Goal: Find specific page/section: Find specific page/section

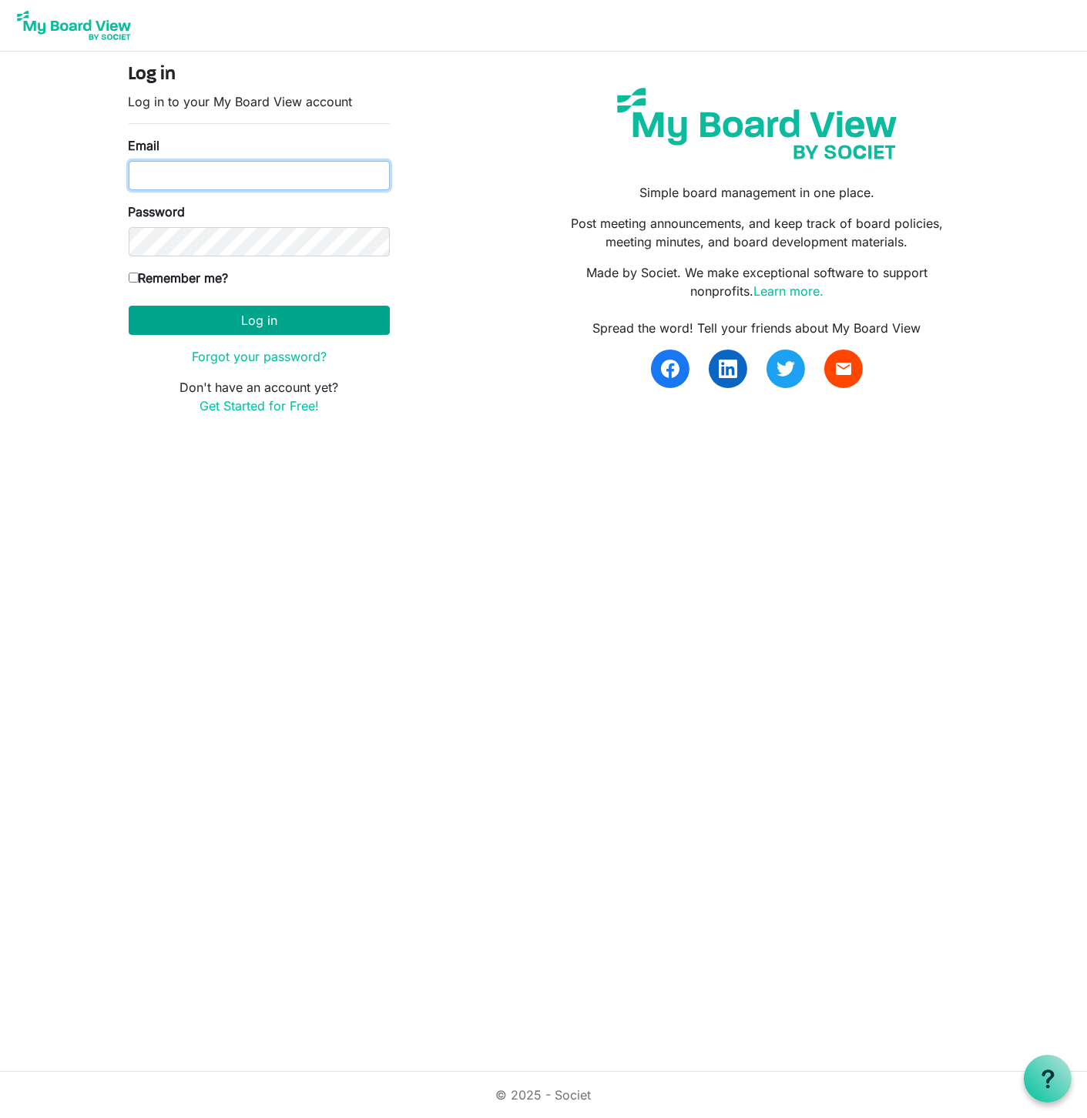
type input "Jessi@habitatsaltlake.org"
click at [250, 323] on button "Log in" at bounding box center [259, 320] width 261 height 29
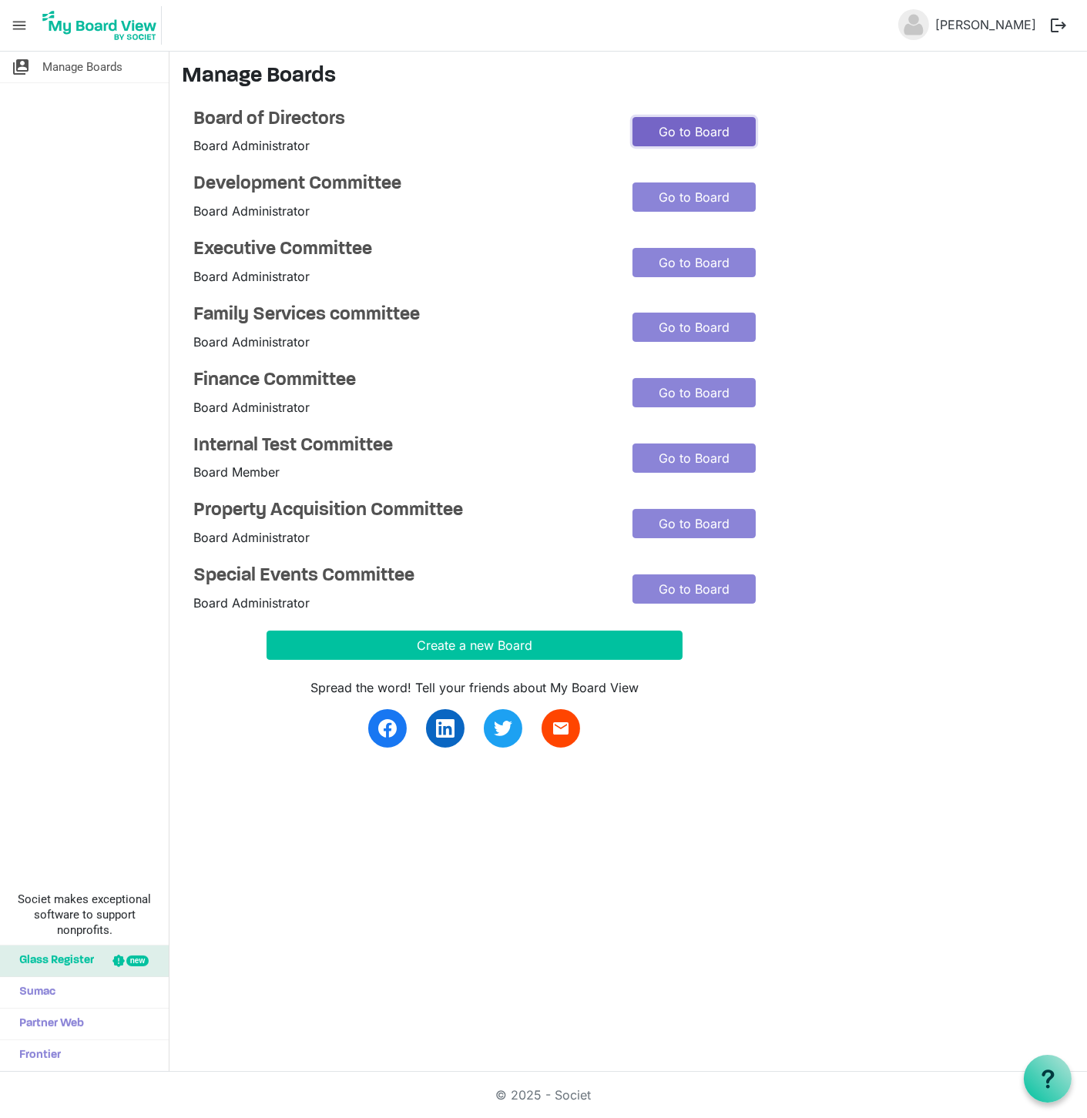
click at [661, 132] on link "Go to Board" at bounding box center [693, 131] width 123 height 29
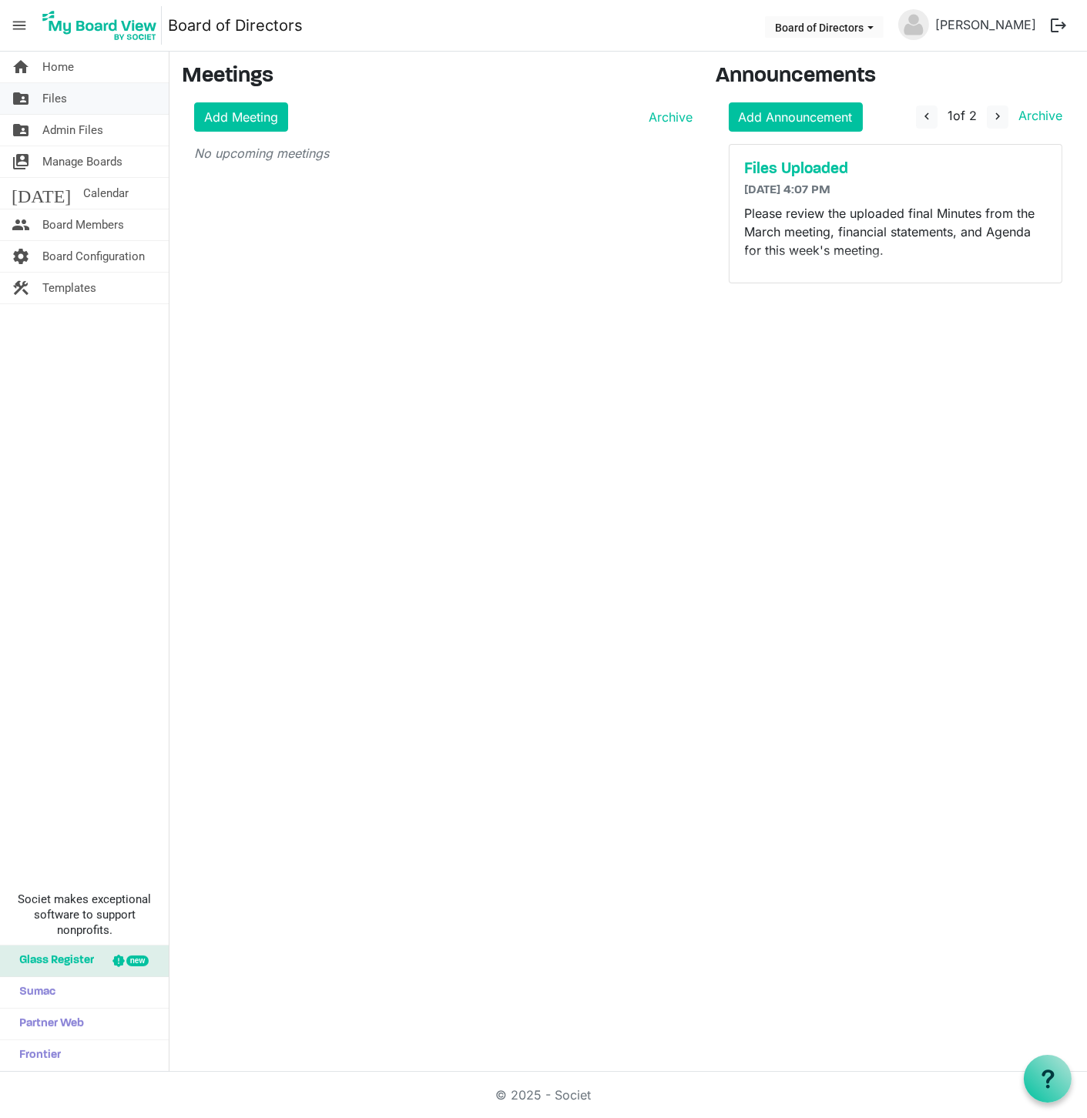
click at [51, 104] on span "Files" at bounding box center [54, 98] width 25 height 31
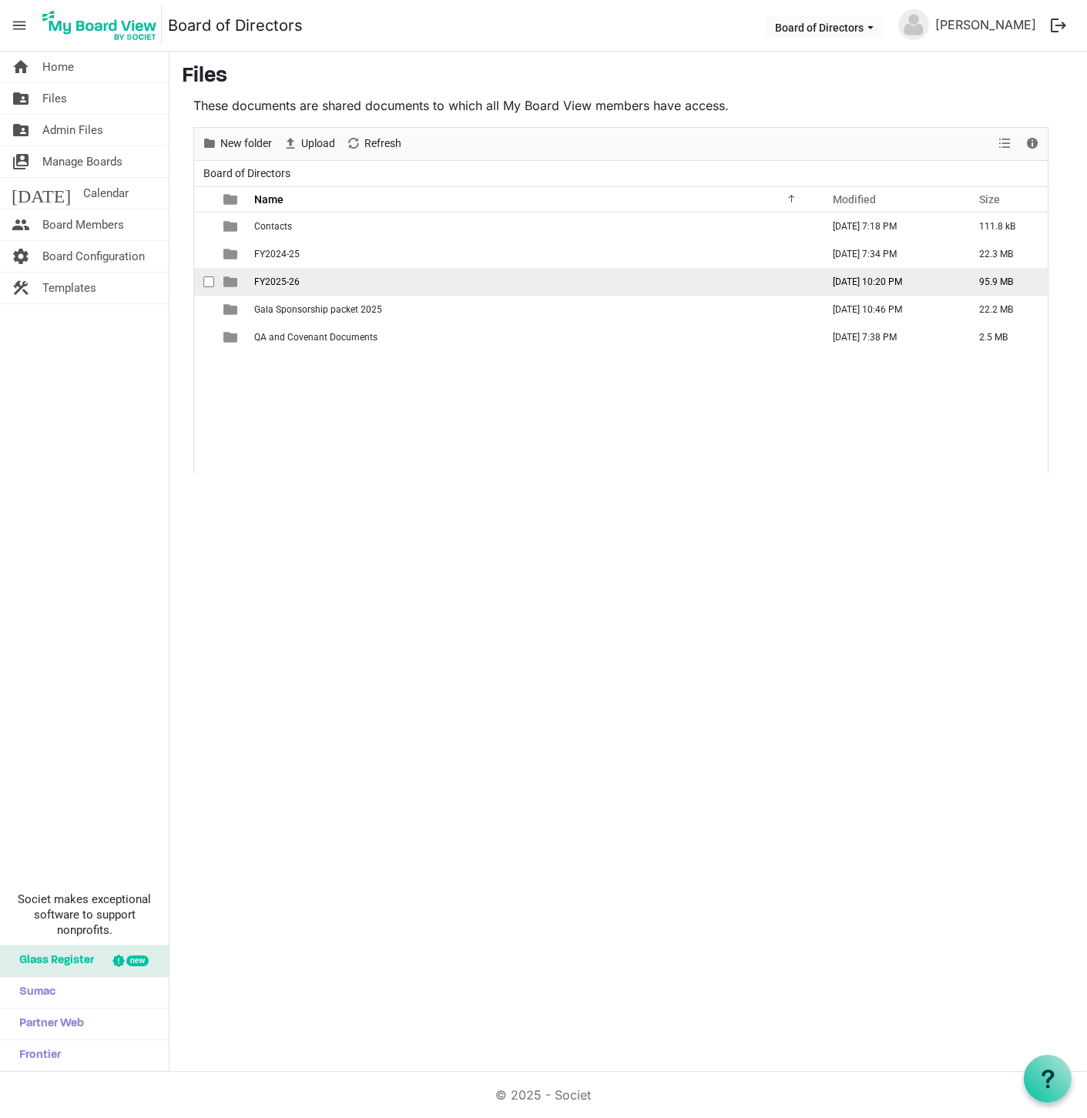
click at [268, 278] on span "FY2025-26" at bounding box center [276, 282] width 45 height 11
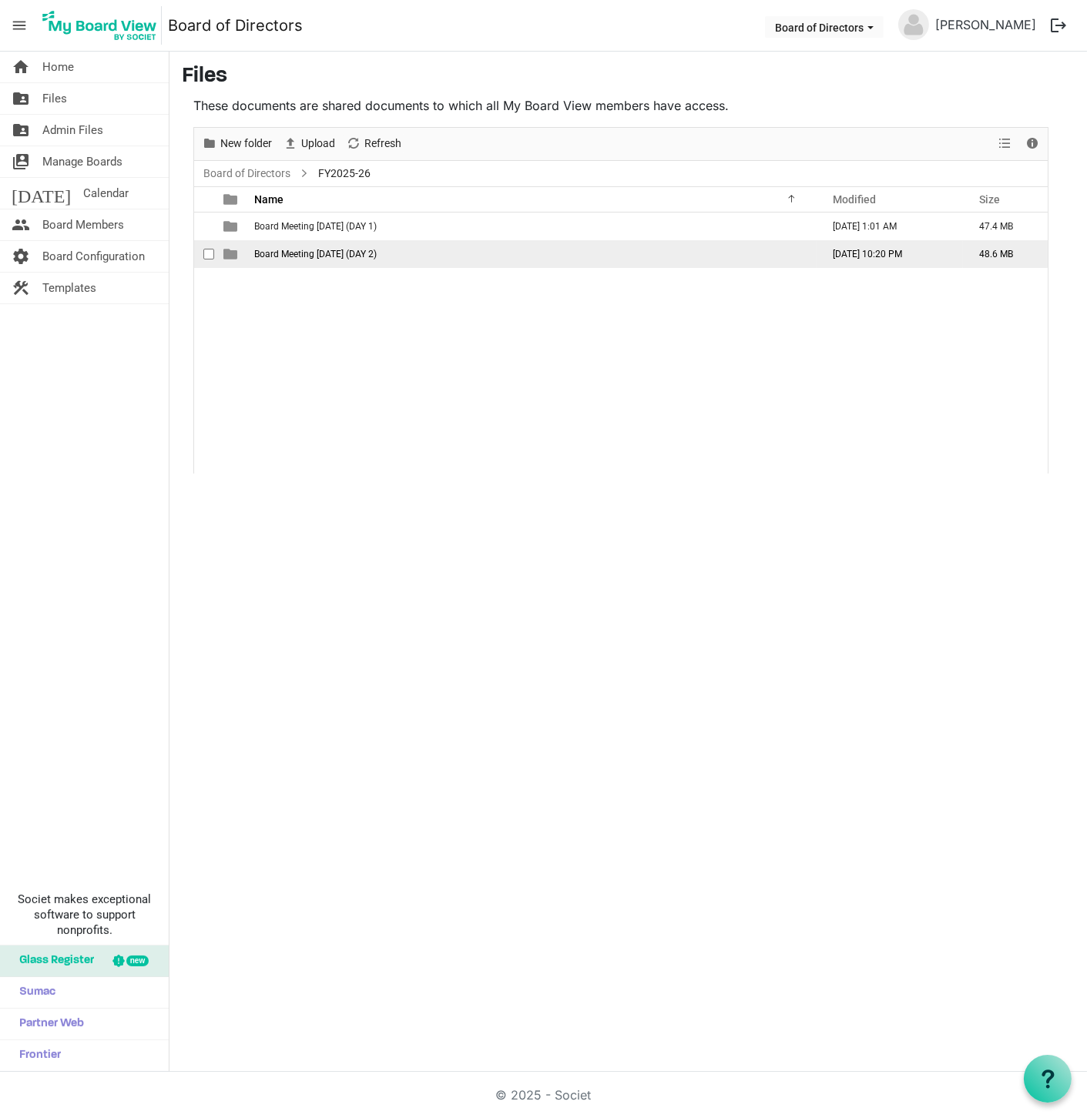
click at [281, 250] on span "Board Meeting [DATE] (DAY 2)" at bounding box center [315, 254] width 122 height 11
click at [280, 250] on span "Board Meeting [DATE] (DAY 2)" at bounding box center [315, 254] width 122 height 11
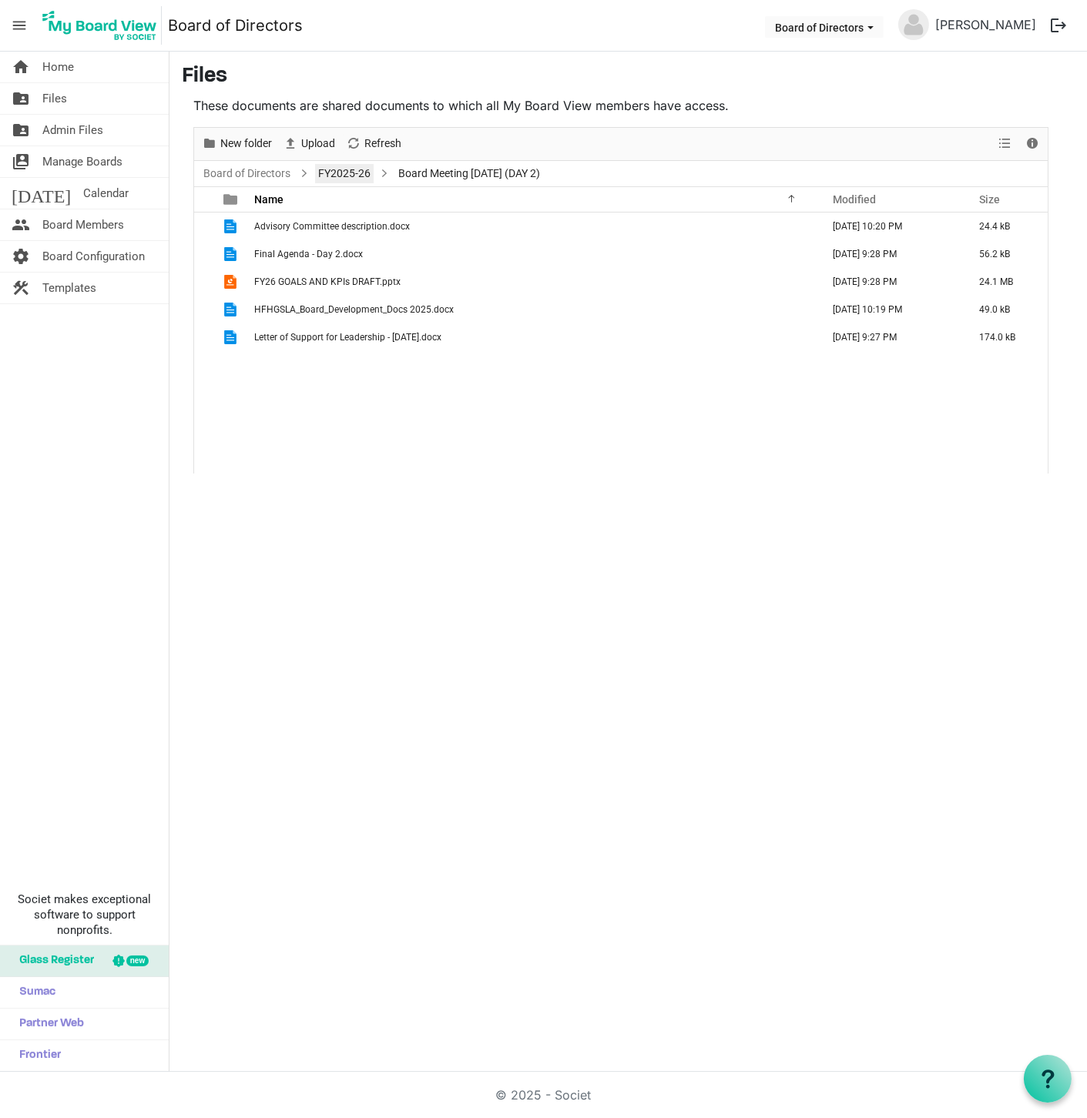
click at [351, 170] on link "FY2025-26" at bounding box center [344, 173] width 59 height 19
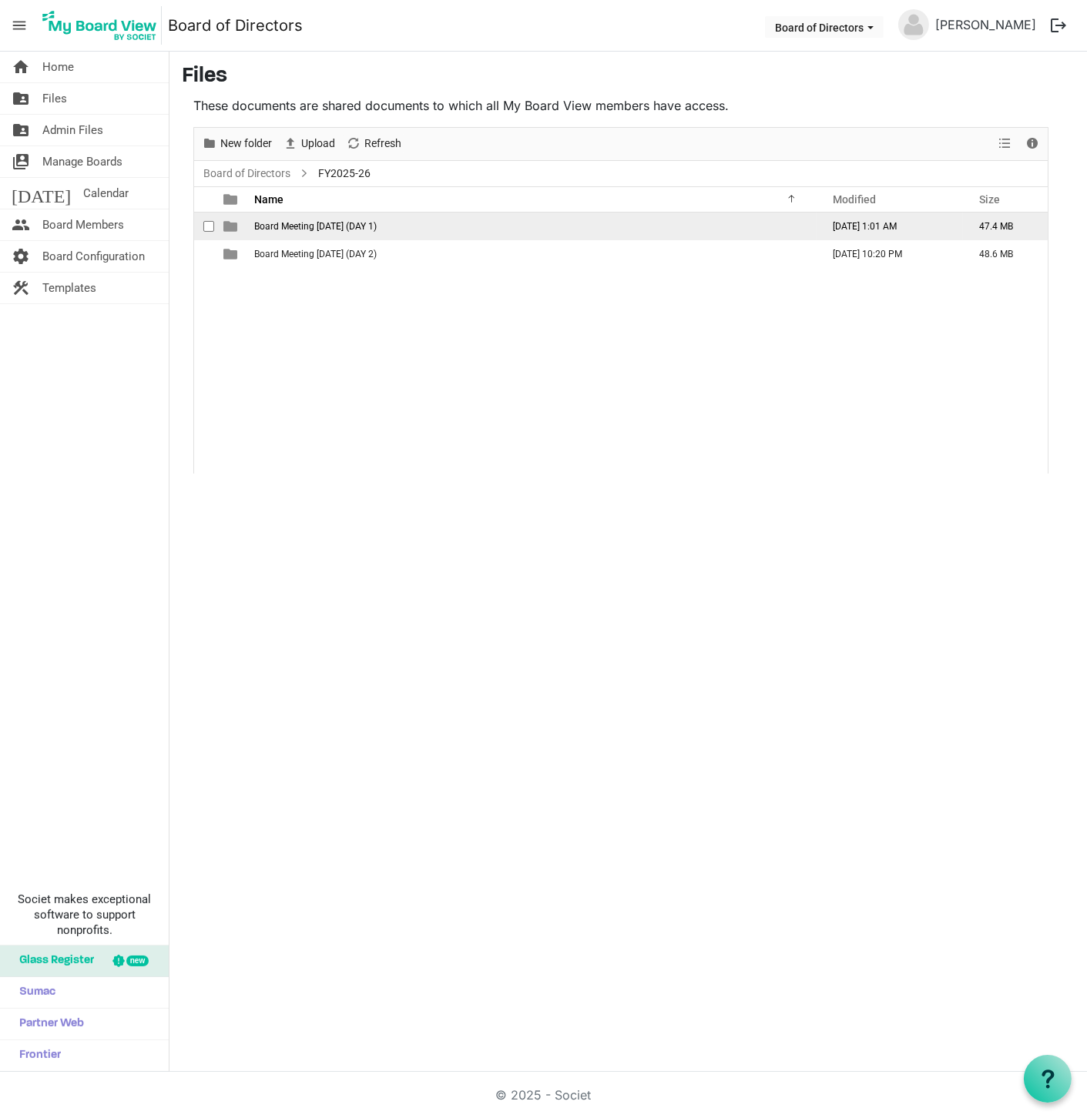
click at [290, 225] on span "Board Meeting [DATE] (DAY 1)" at bounding box center [315, 226] width 122 height 11
